Goal: Find specific page/section: Find specific page/section

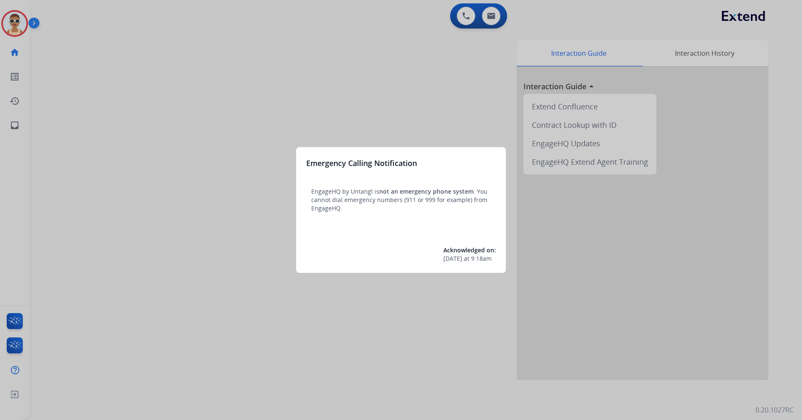
click at [158, 211] on div at bounding box center [401, 210] width 802 height 420
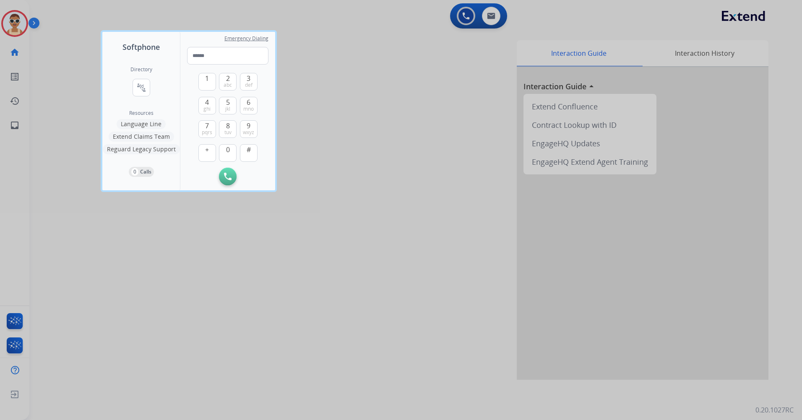
click at [176, 218] on div at bounding box center [401, 210] width 802 height 420
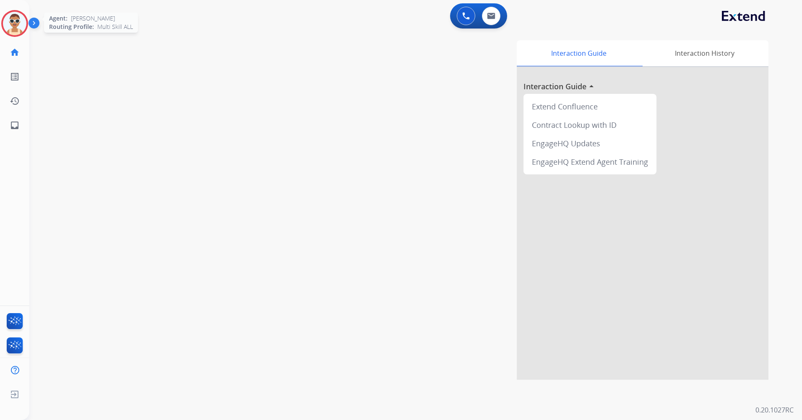
click at [10, 21] on img at bounding box center [14, 23] width 23 height 23
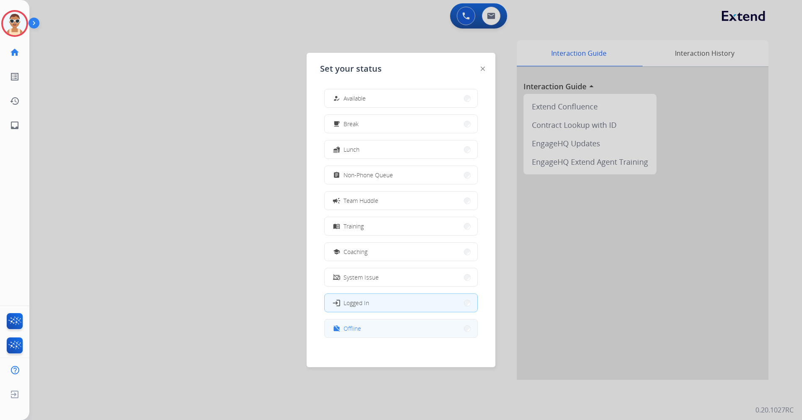
click at [392, 324] on button "work_off Offline" at bounding box center [400, 328] width 153 height 18
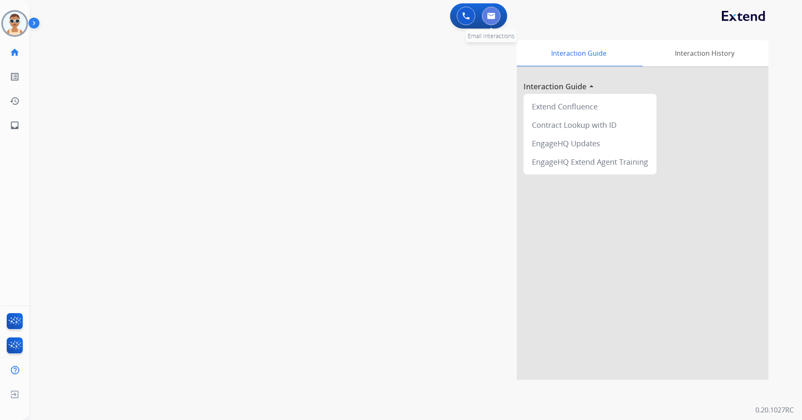
click at [495, 16] on img at bounding box center [491, 16] width 8 height 7
select select "**********"
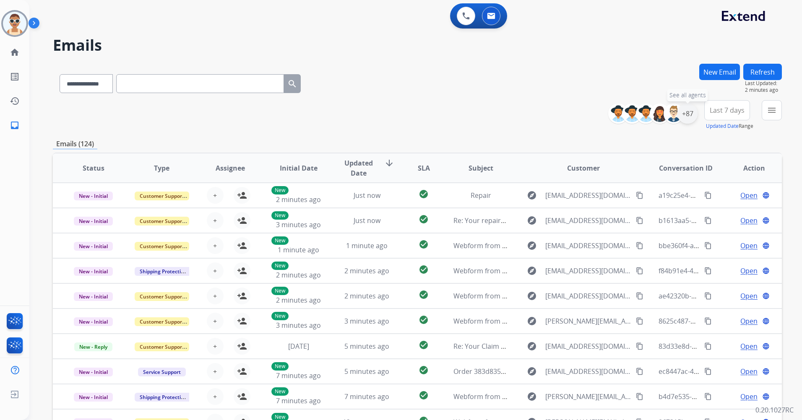
click at [684, 117] on div "+87" at bounding box center [687, 114] width 20 height 20
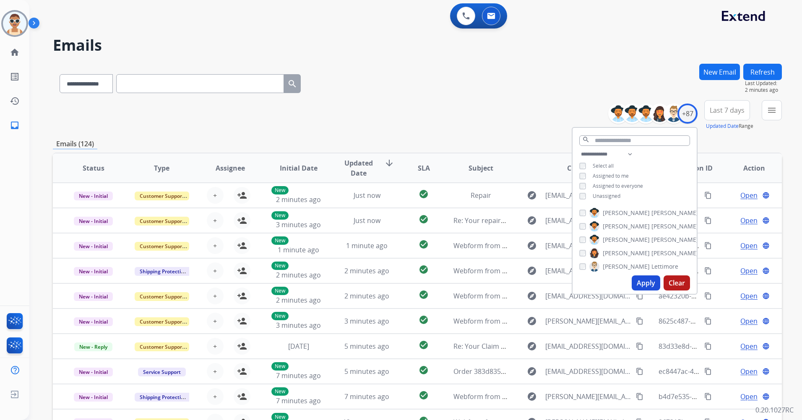
click at [620, 177] on span "Assigned to me" at bounding box center [610, 175] width 36 height 7
click at [633, 280] on button "Apply" at bounding box center [645, 282] width 29 height 15
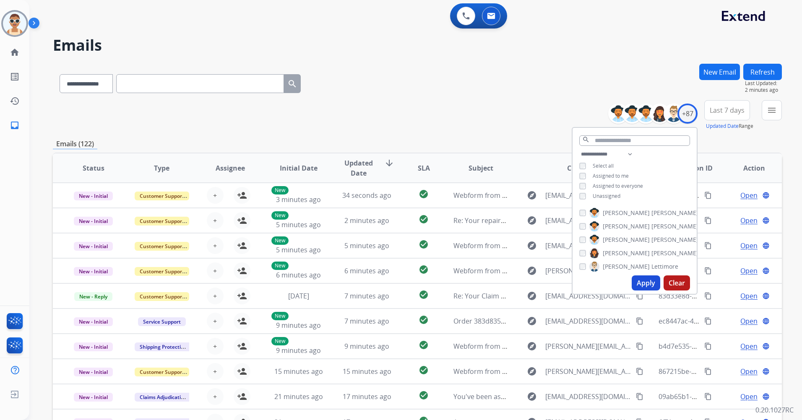
click at [718, 112] on span "Last 7 days" at bounding box center [726, 110] width 35 height 3
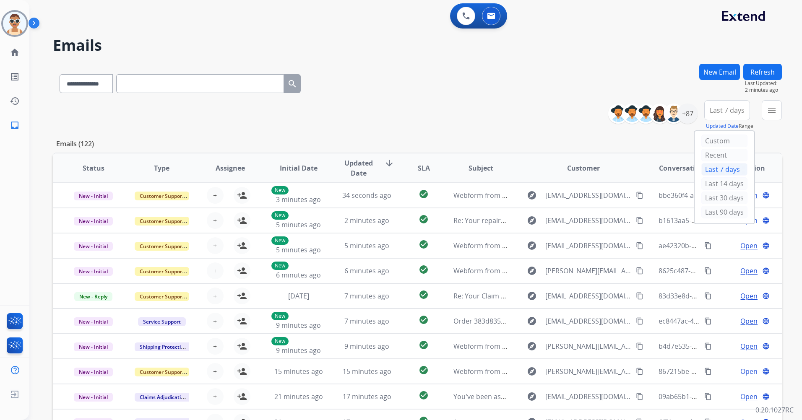
click at [706, 211] on div "Last 90 days" at bounding box center [724, 212] width 46 height 13
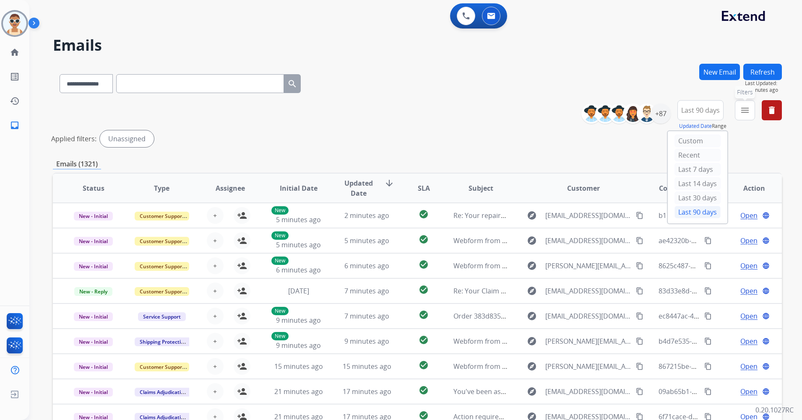
click at [748, 111] on mat-icon "menu" at bounding box center [745, 110] width 10 height 10
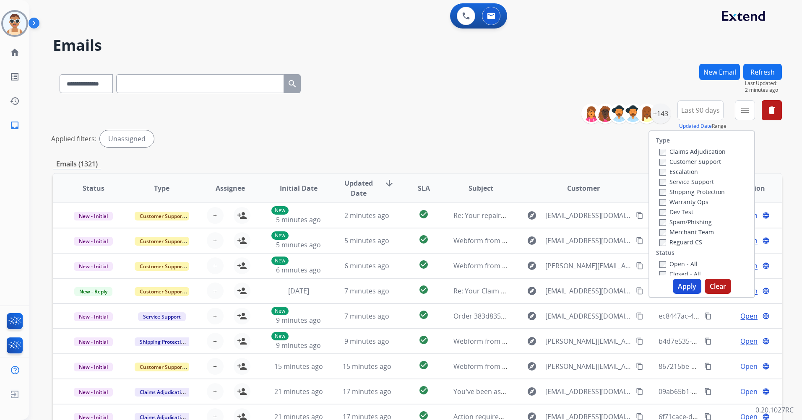
click at [711, 163] on label "Customer Support" at bounding box center [690, 162] width 62 height 8
click at [711, 191] on label "Shipping Protection" at bounding box center [691, 192] width 65 height 8
click at [696, 238] on label "Reguard CS" at bounding box center [680, 242] width 43 height 8
drag, startPoint x: 693, startPoint y: 158, endPoint x: 693, endPoint y: 165, distance: 6.7
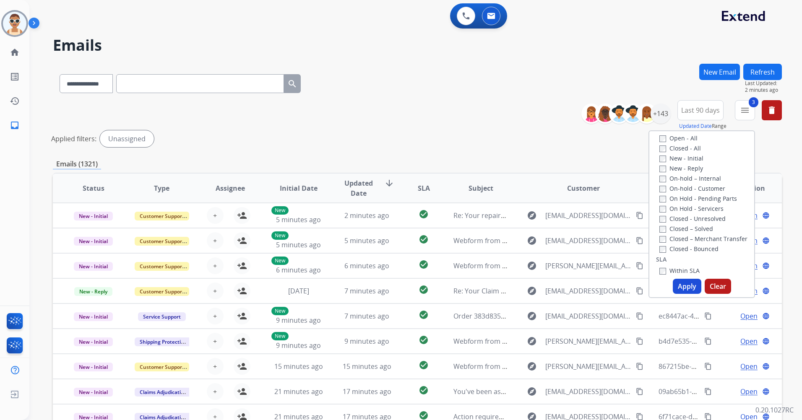
click at [693, 158] on label "New - Initial" at bounding box center [681, 158] width 44 height 8
click at [683, 285] on button "Apply" at bounding box center [686, 286] width 29 height 15
